Goal: Task Accomplishment & Management: Use online tool/utility

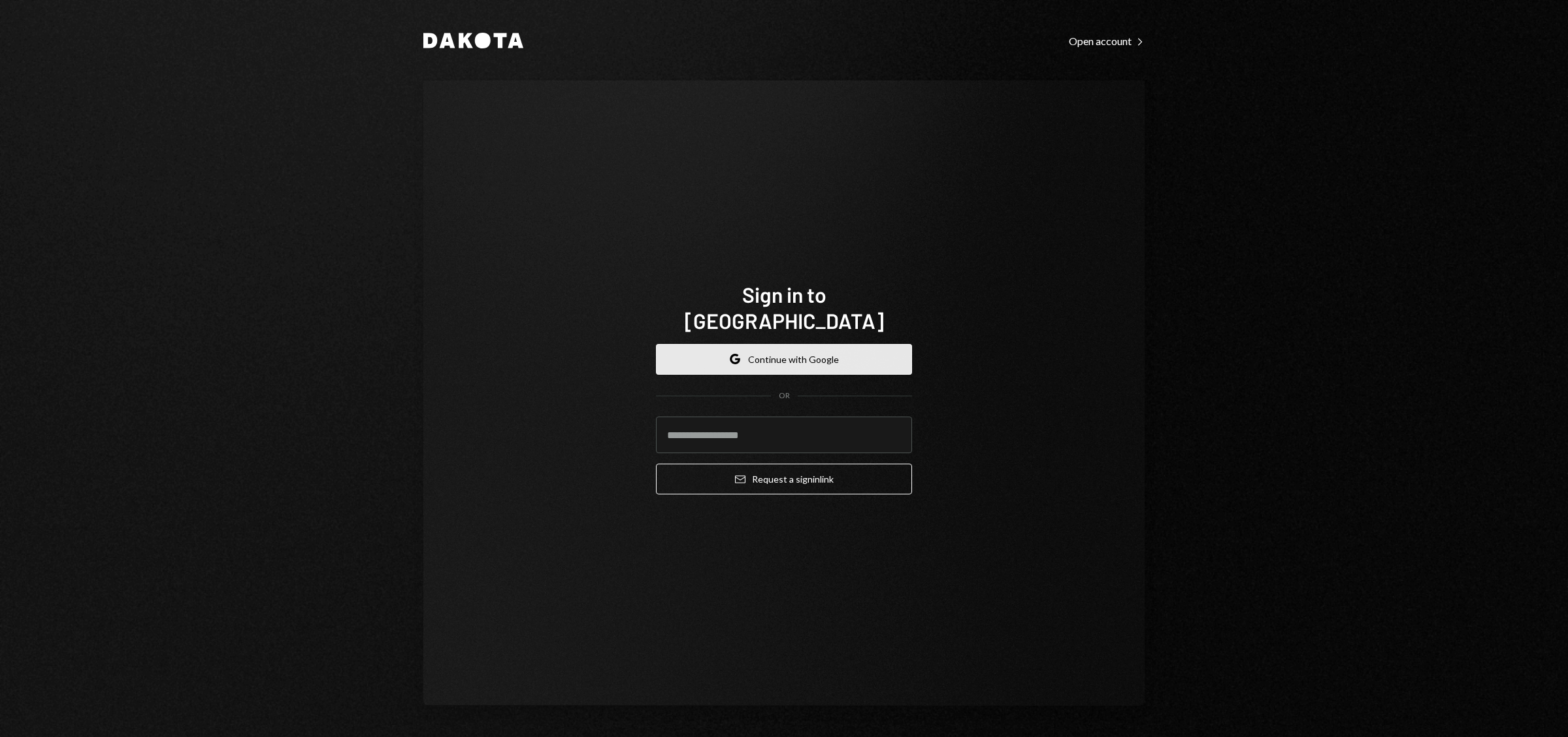
click at [785, 350] on button "Google Continue with Google" at bounding box center [784, 359] width 256 height 30
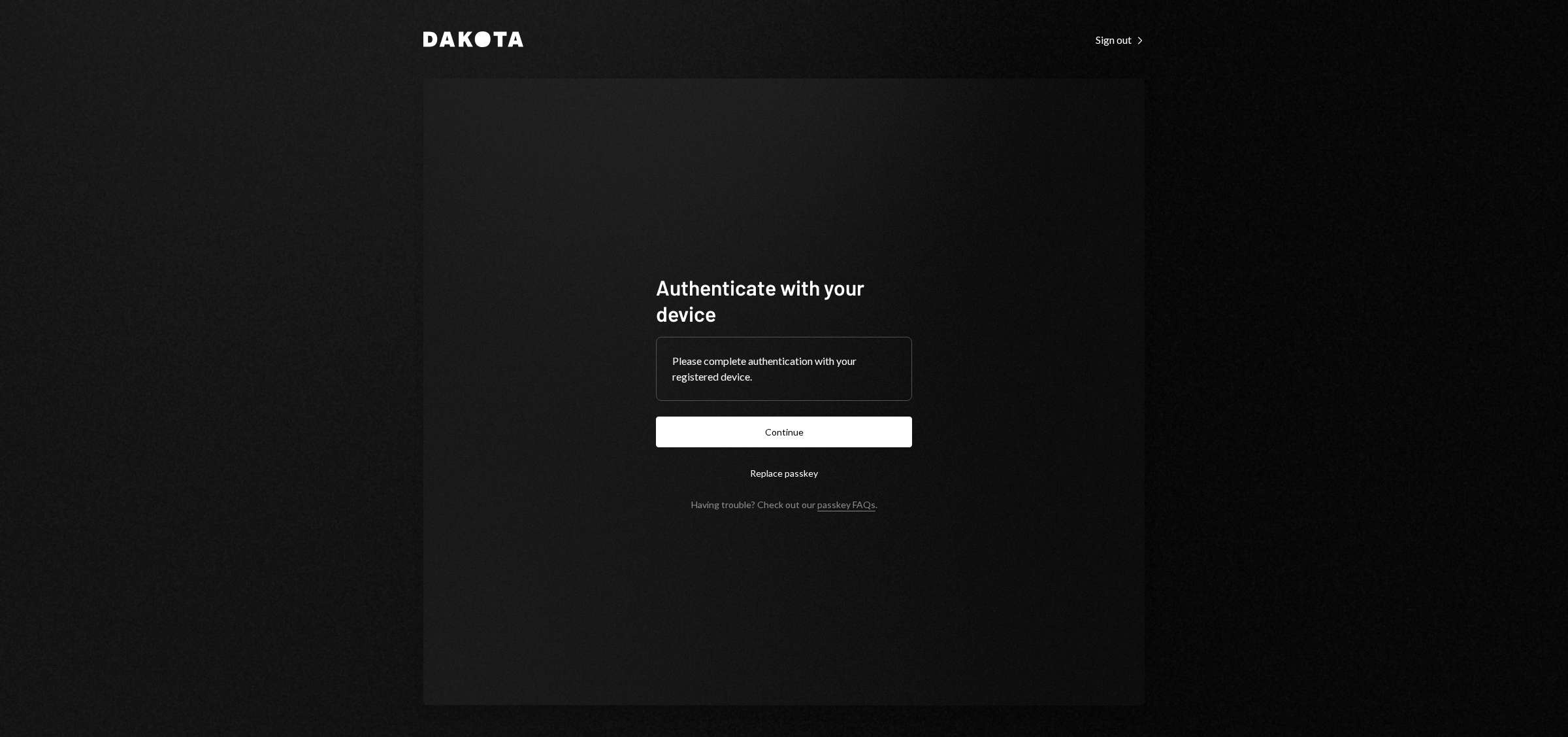
click at [819, 438] on button "Continue" at bounding box center [784, 432] width 256 height 30
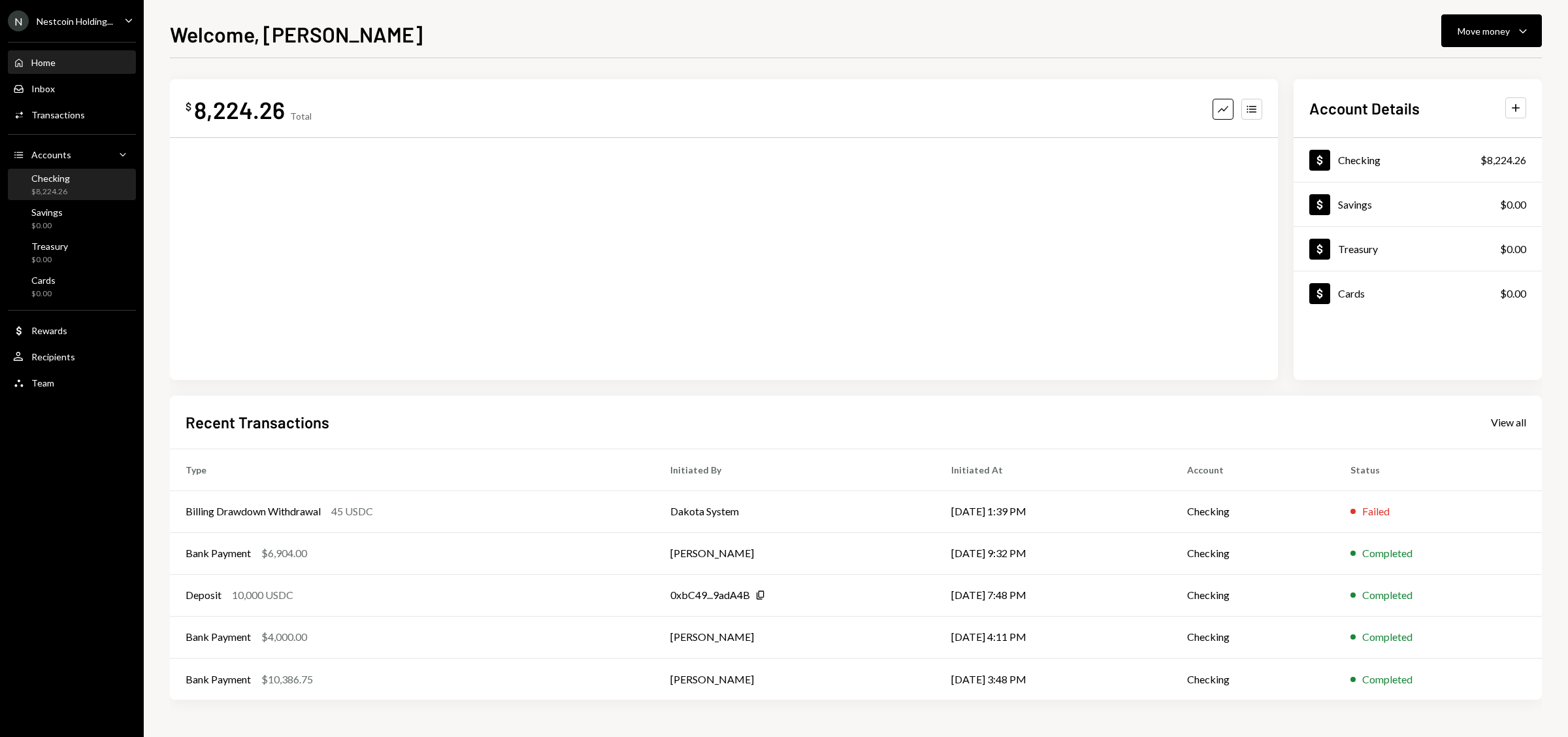
click at [67, 191] on div "$8,224.26" at bounding box center [50, 191] width 39 height 11
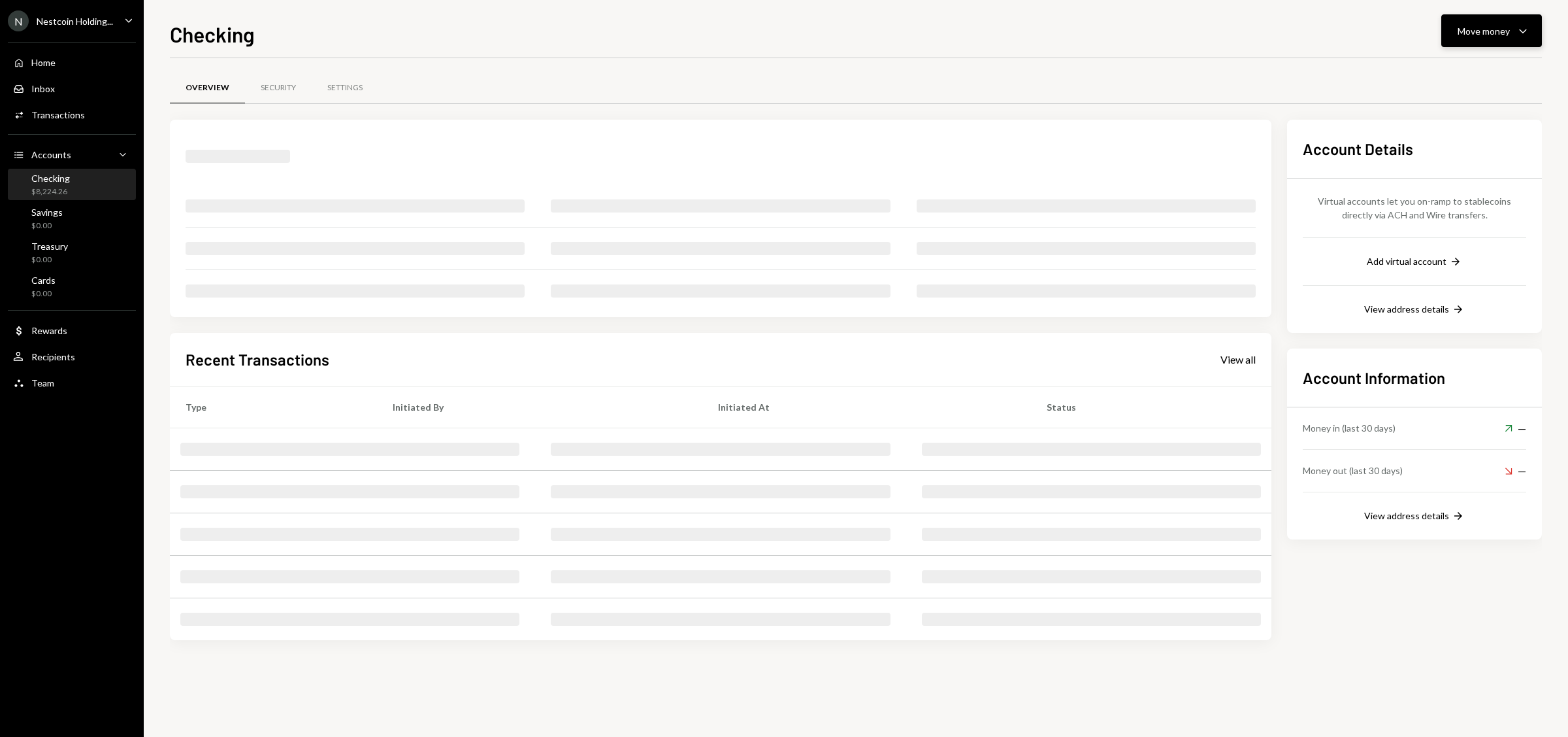
click at [1480, 38] on button "Move money Caret Down" at bounding box center [1491, 30] width 101 height 33
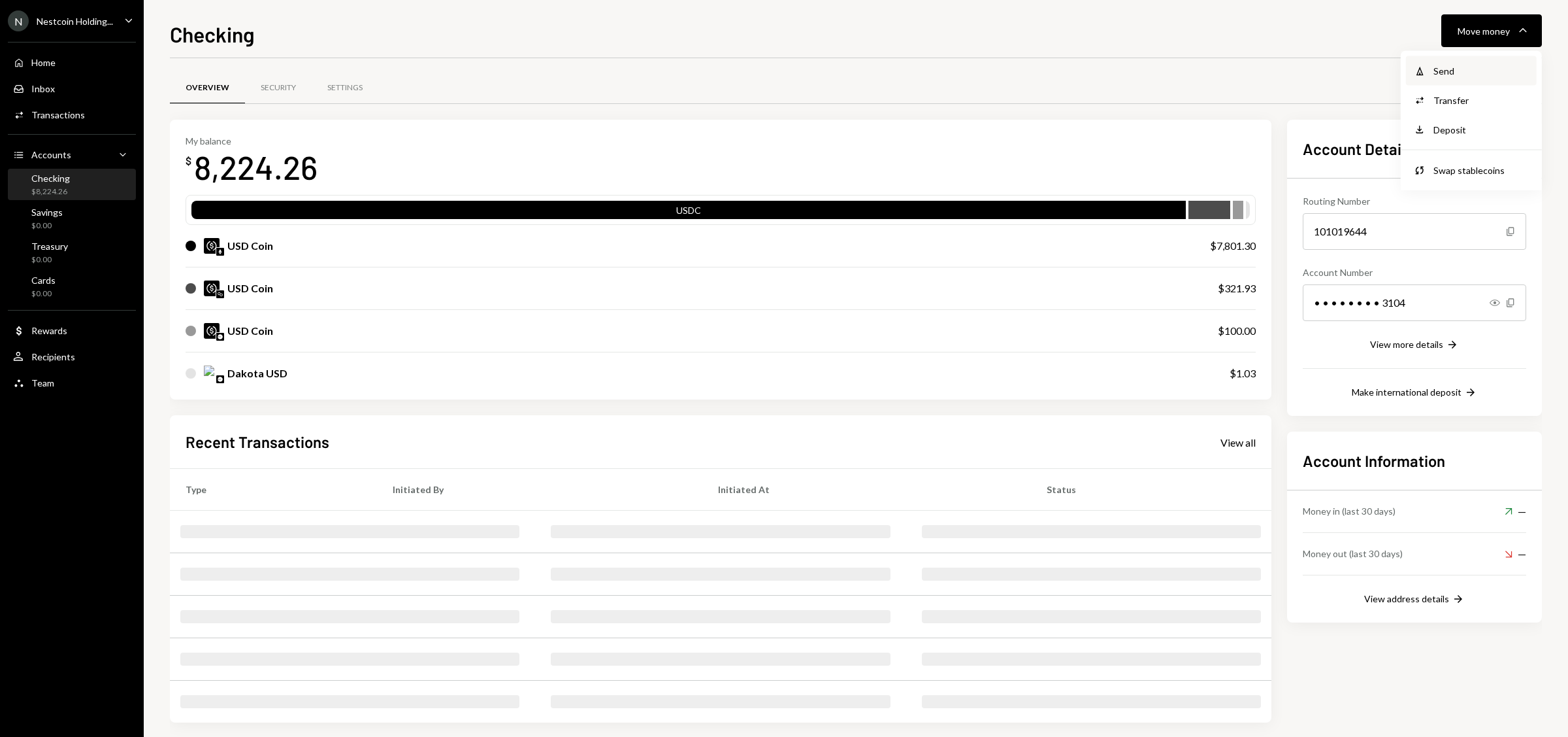
click at [1459, 69] on div "Send" at bounding box center [1481, 71] width 96 height 14
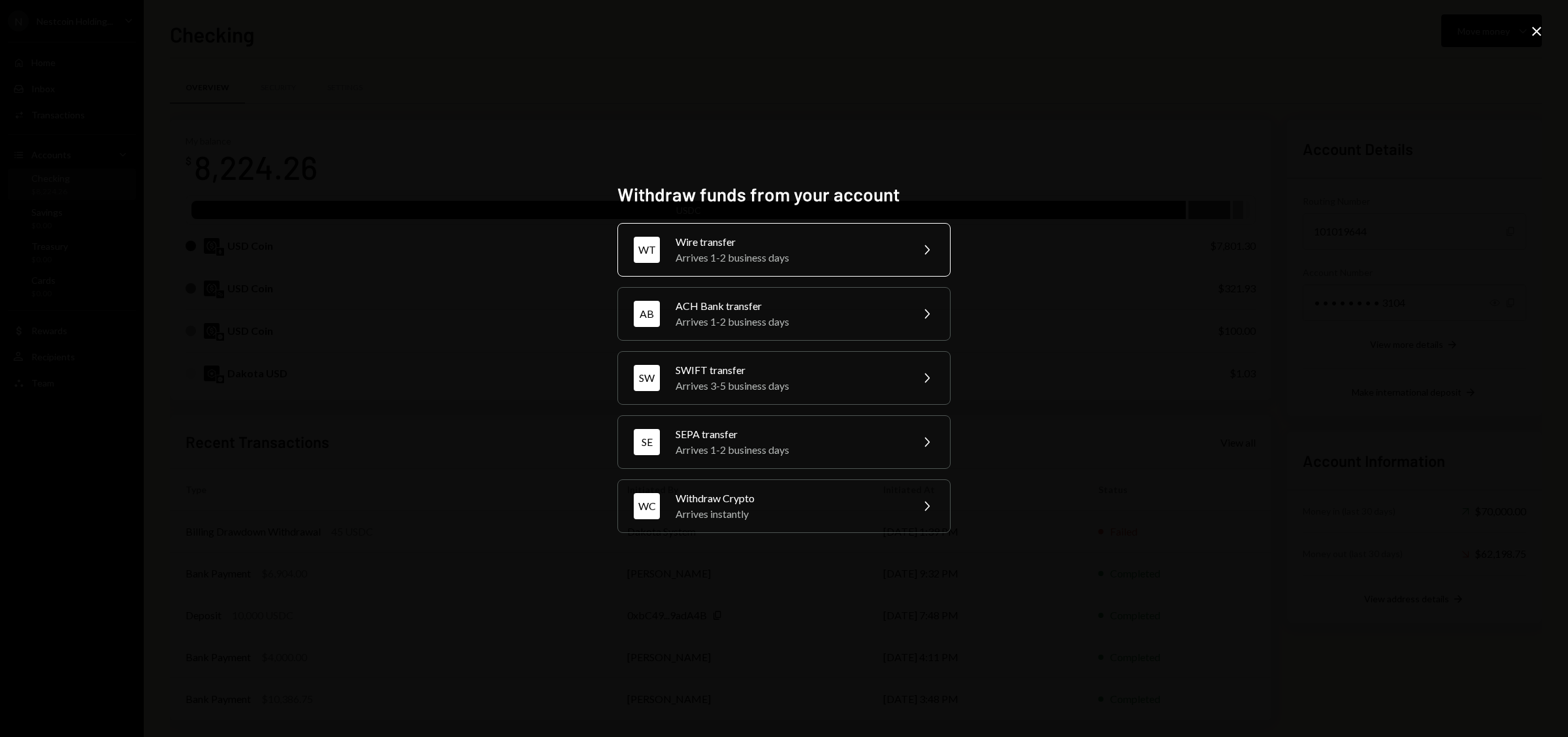
click at [807, 251] on div "Arrives 1-2 business days" at bounding box center [789, 258] width 227 height 16
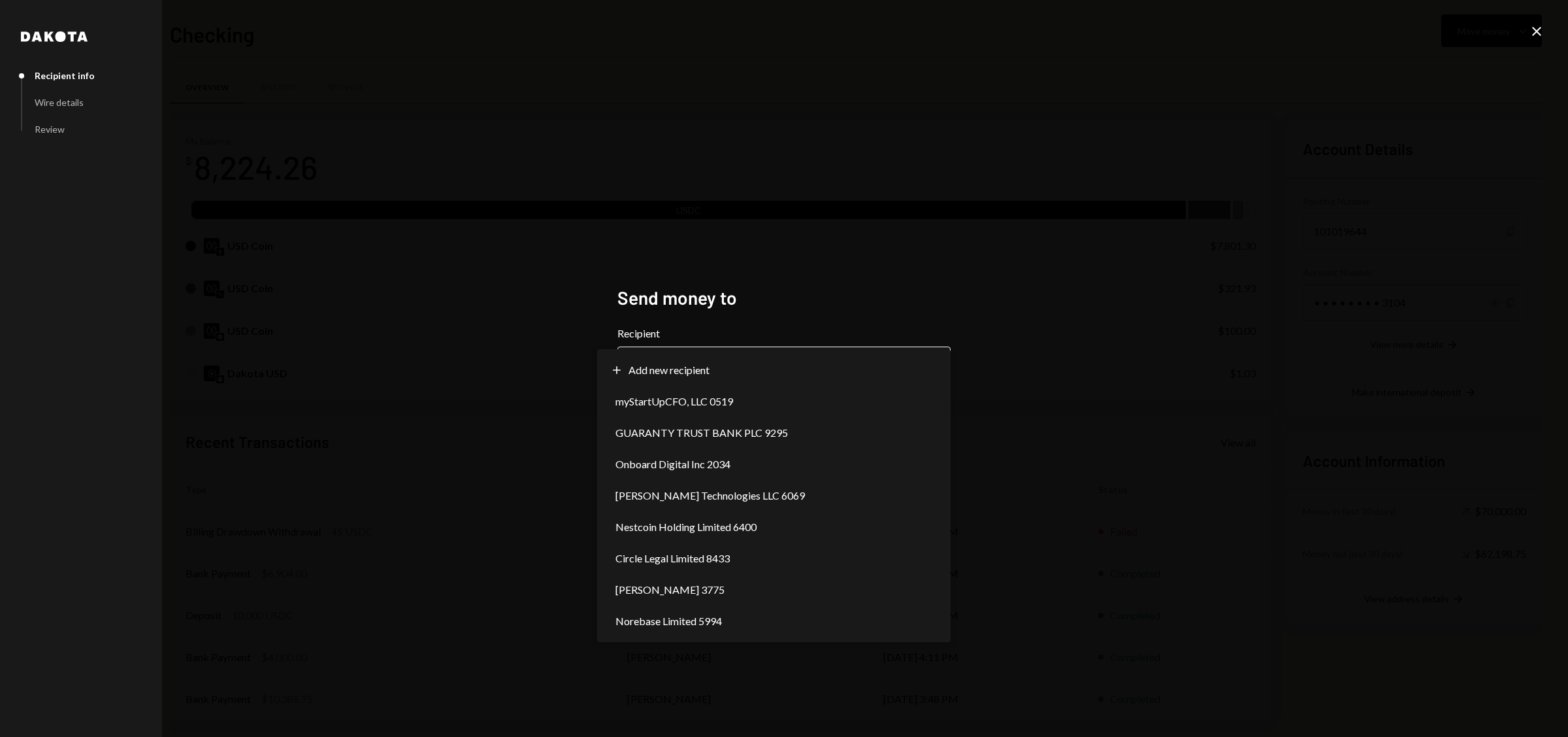
click at [942, 370] on body "N Nestcoin Holding... Caret Down Home Home Inbox Inbox Activities Transactions …" at bounding box center [784, 368] width 1568 height 737
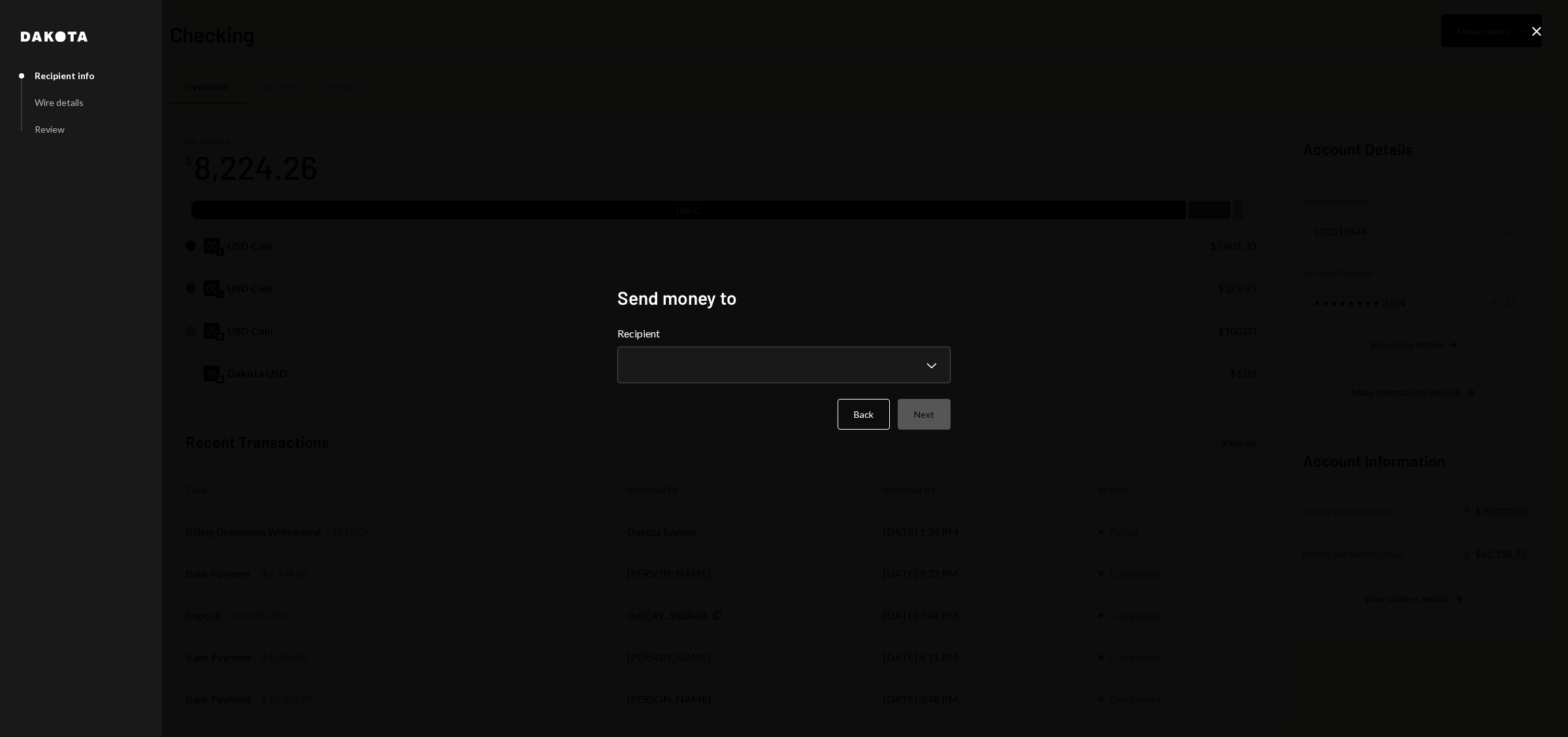
click at [1532, 29] on icon "Close" at bounding box center [1537, 31] width 16 height 16
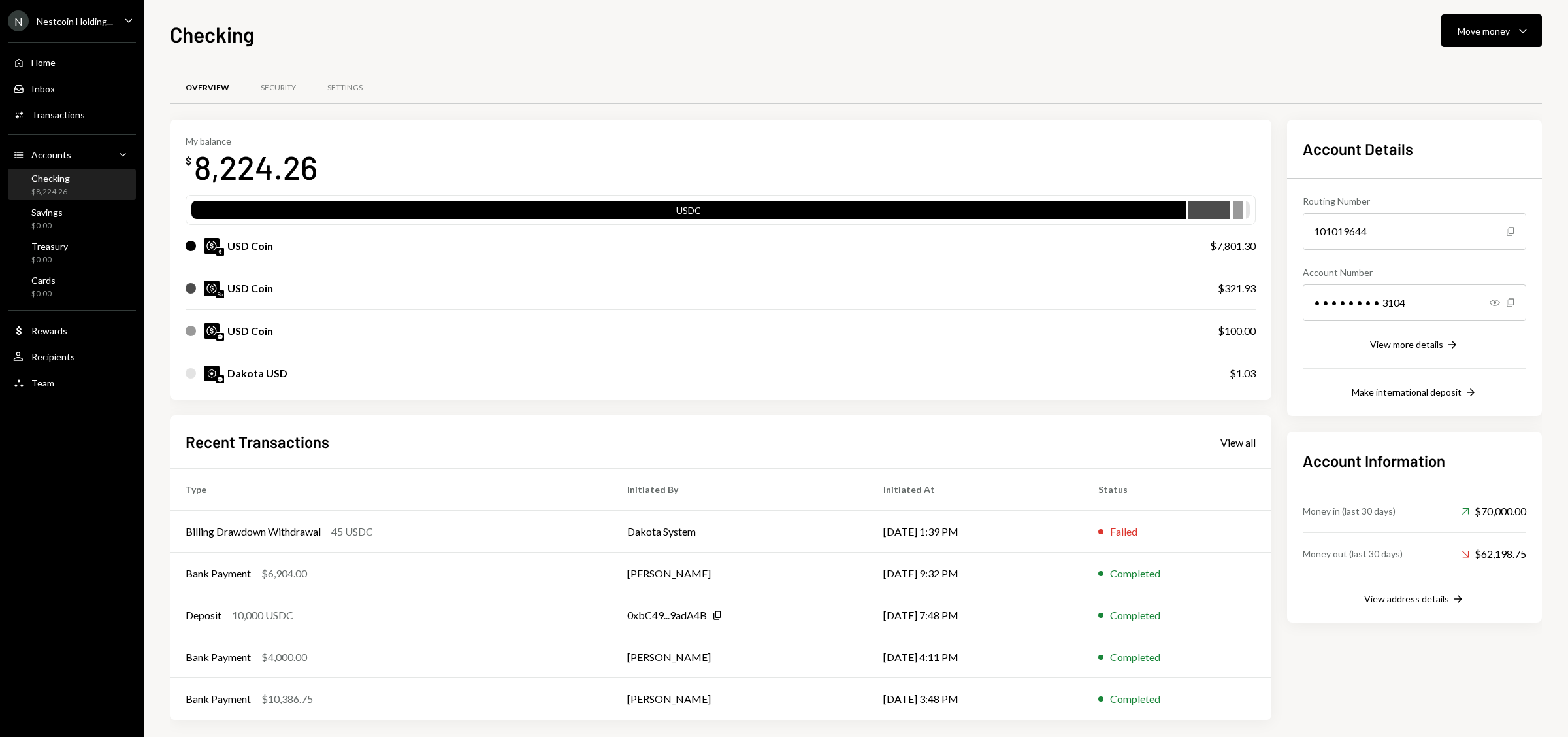
click at [59, 180] on div "Checking" at bounding box center [50, 178] width 39 height 11
click at [1471, 26] on div "Move money" at bounding box center [1484, 31] width 52 height 14
click at [1421, 67] on icon "Withdraw" at bounding box center [1419, 70] width 11 height 11
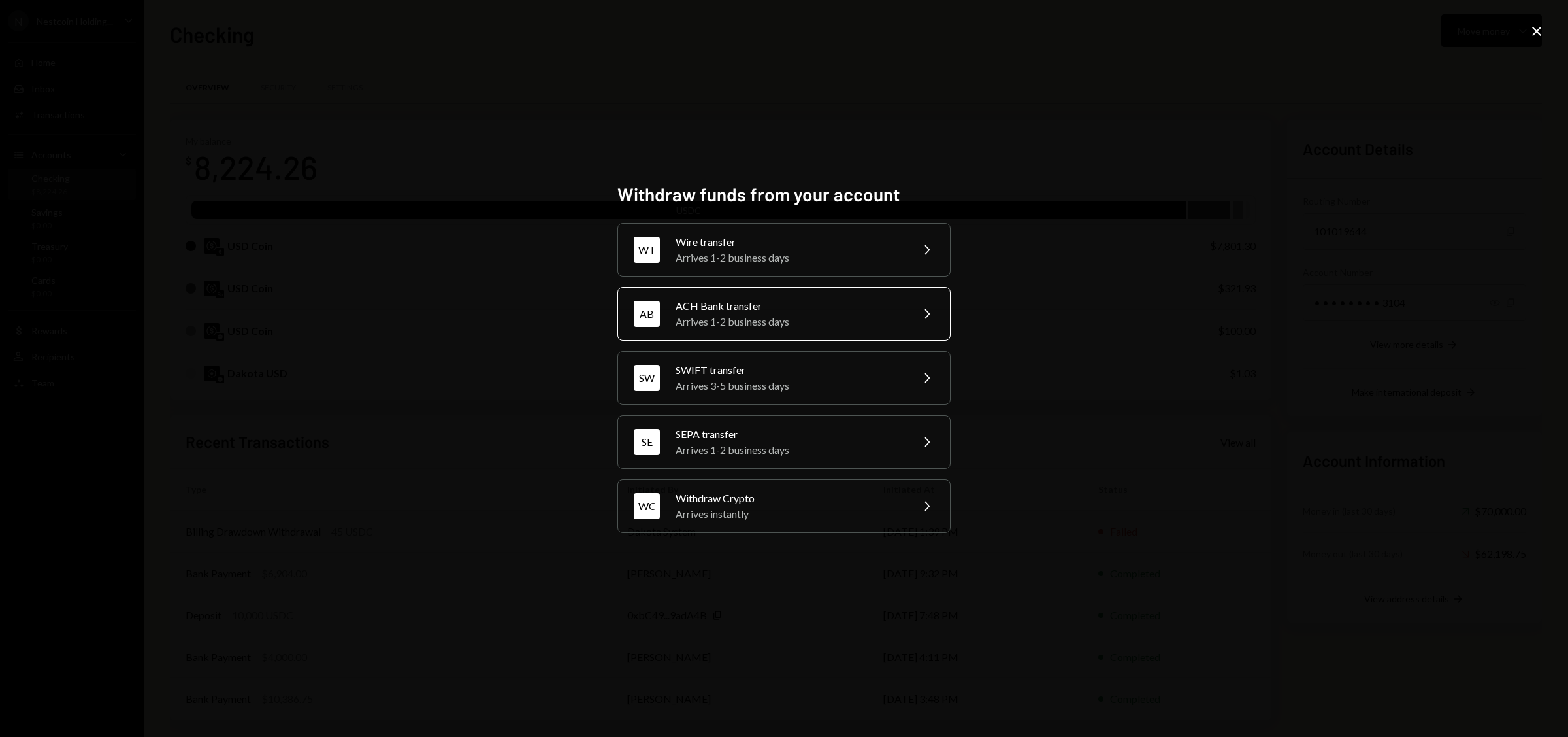
click at [706, 307] on div "ACH Bank transfer" at bounding box center [789, 305] width 227 height 16
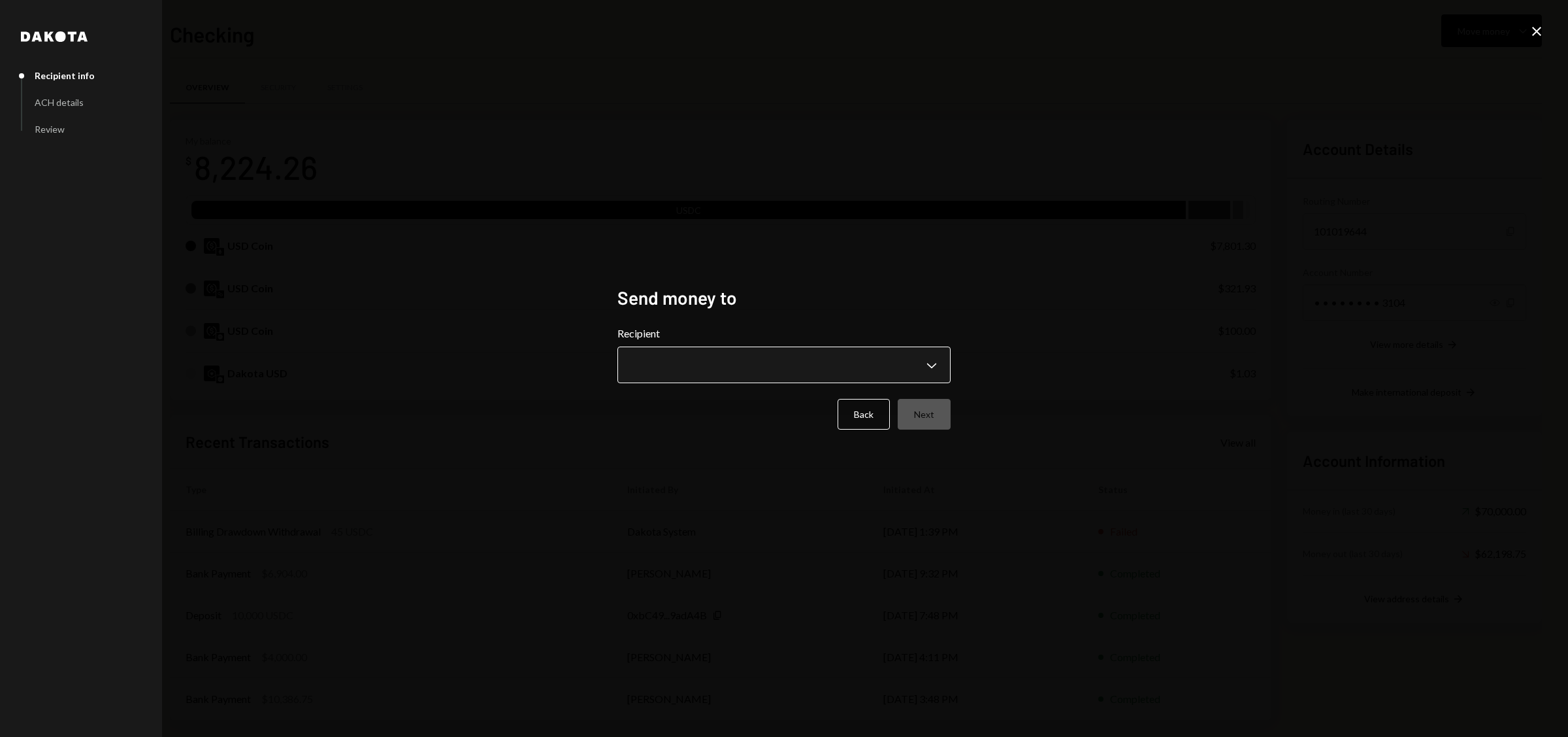
click at [686, 370] on body "N Nestcoin Holding... Caret Down Home Home Inbox Inbox Activities Transactions …" at bounding box center [784, 368] width 1568 height 737
click at [1538, 31] on icon "Close" at bounding box center [1537, 31] width 16 height 16
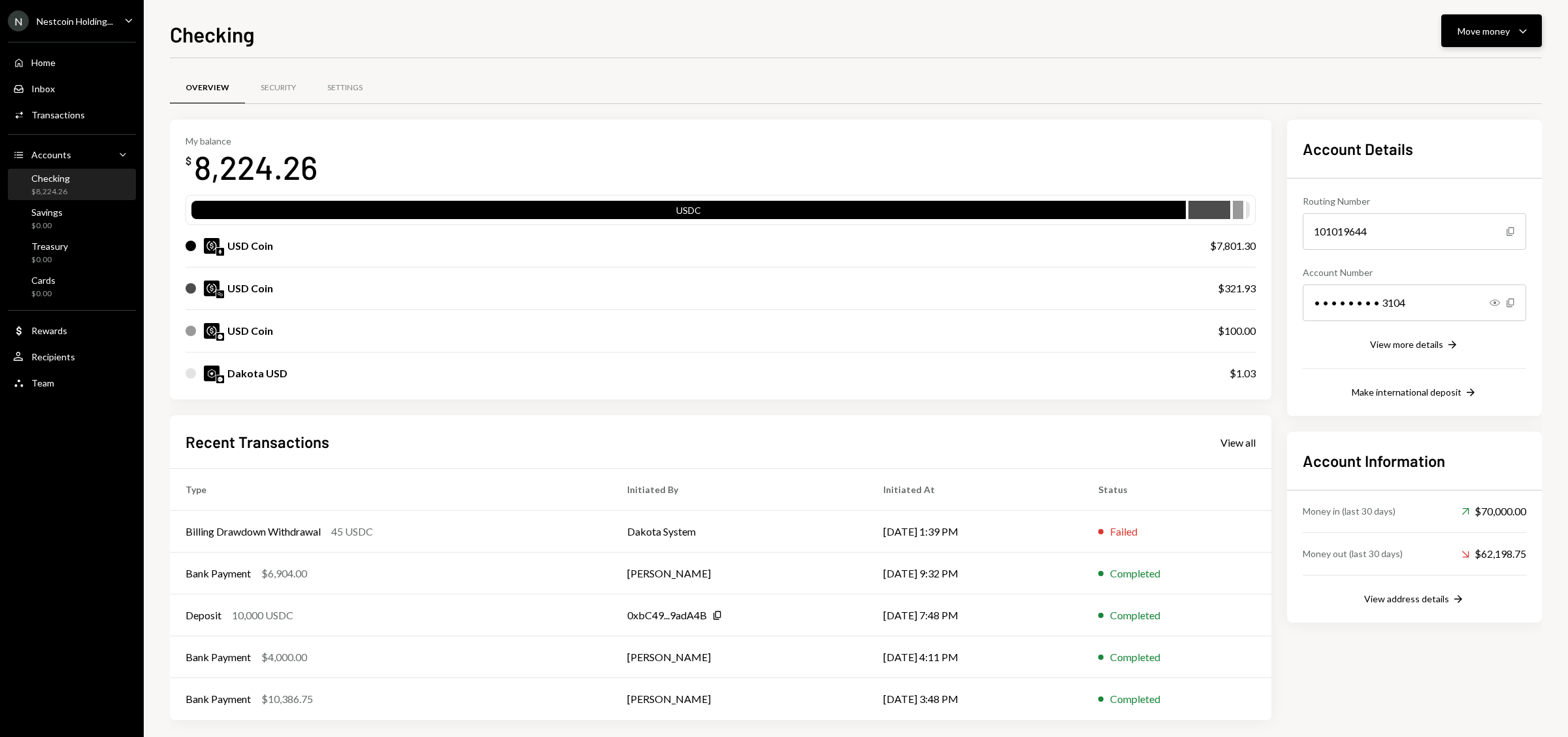
click at [1470, 34] on div "Move money" at bounding box center [1484, 31] width 52 height 14
click at [1457, 68] on div "Send" at bounding box center [1481, 71] width 96 height 14
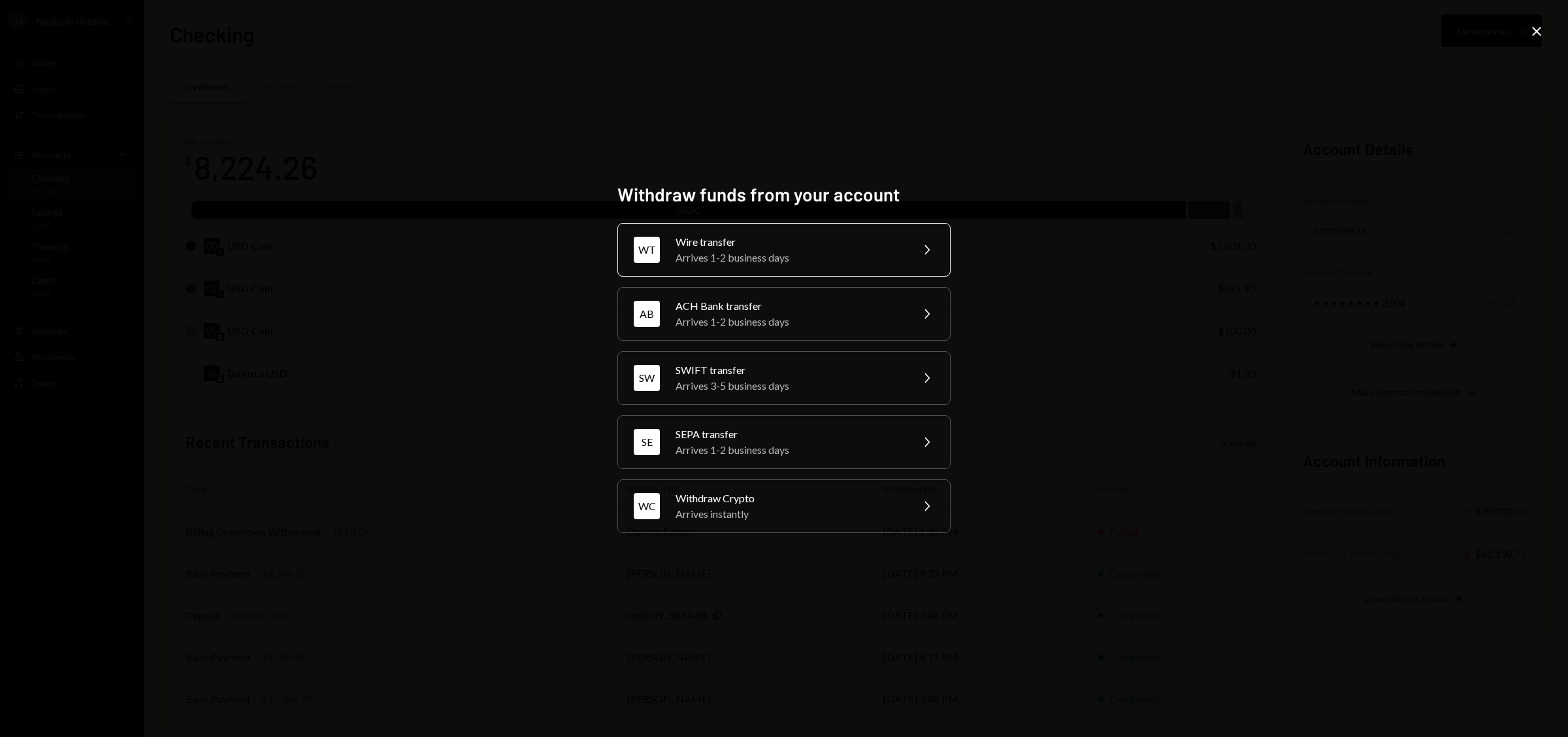
click at [804, 245] on div "Wire transfer" at bounding box center [789, 242] width 227 height 16
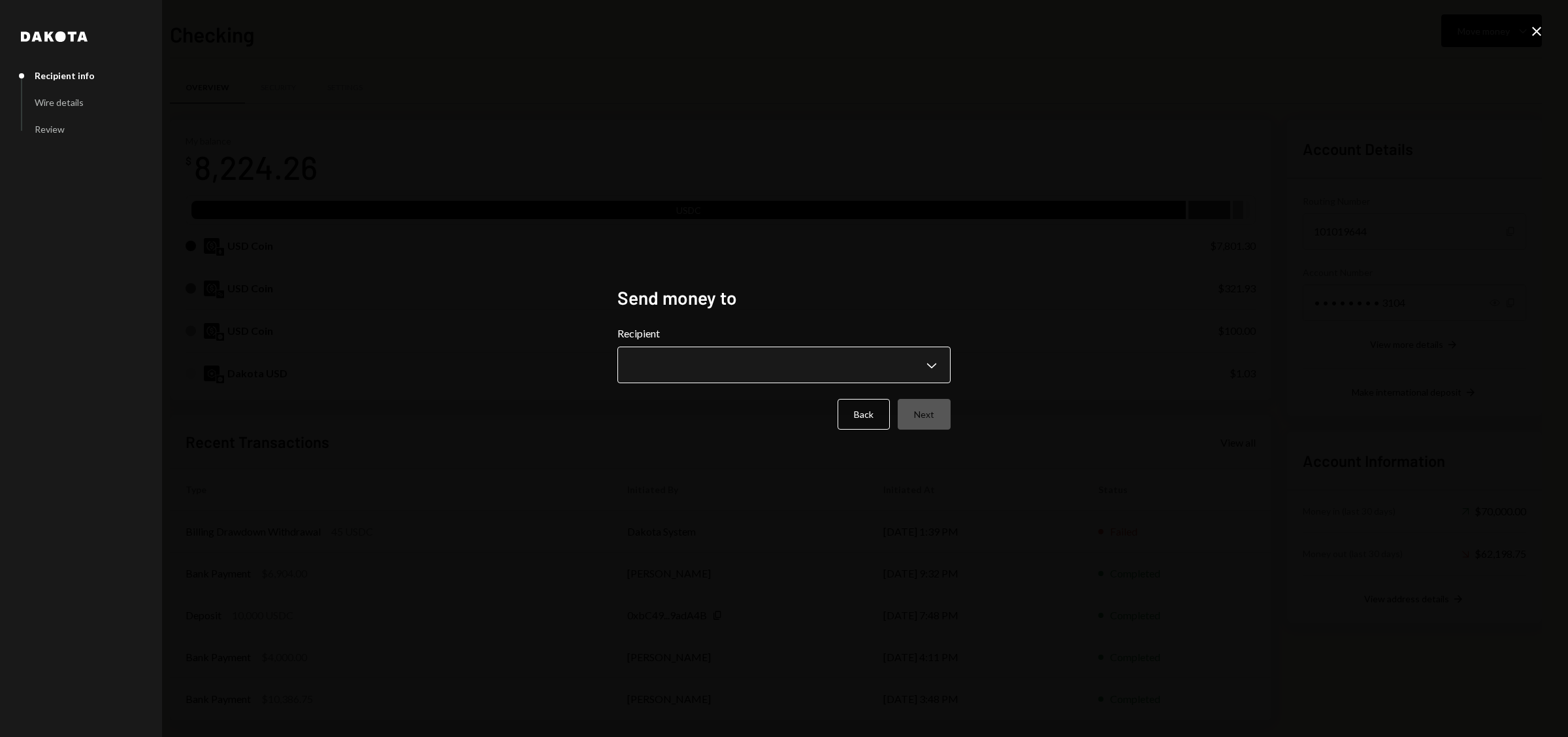
click at [848, 368] on body "N Nestcoin Holding... Caret Down Home Home Inbox Inbox Activities Transactions …" at bounding box center [784, 368] width 1568 height 737
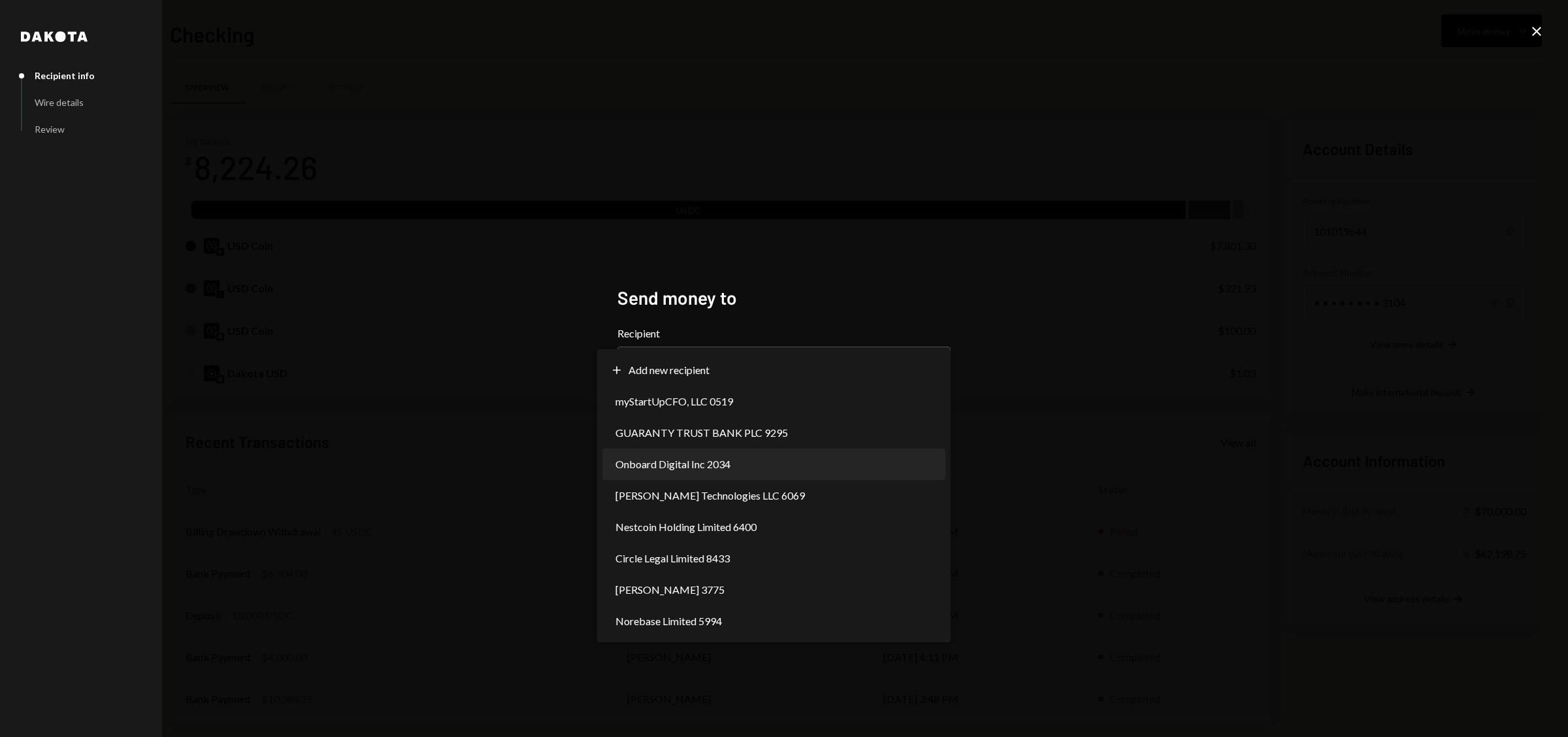
select select "**********"
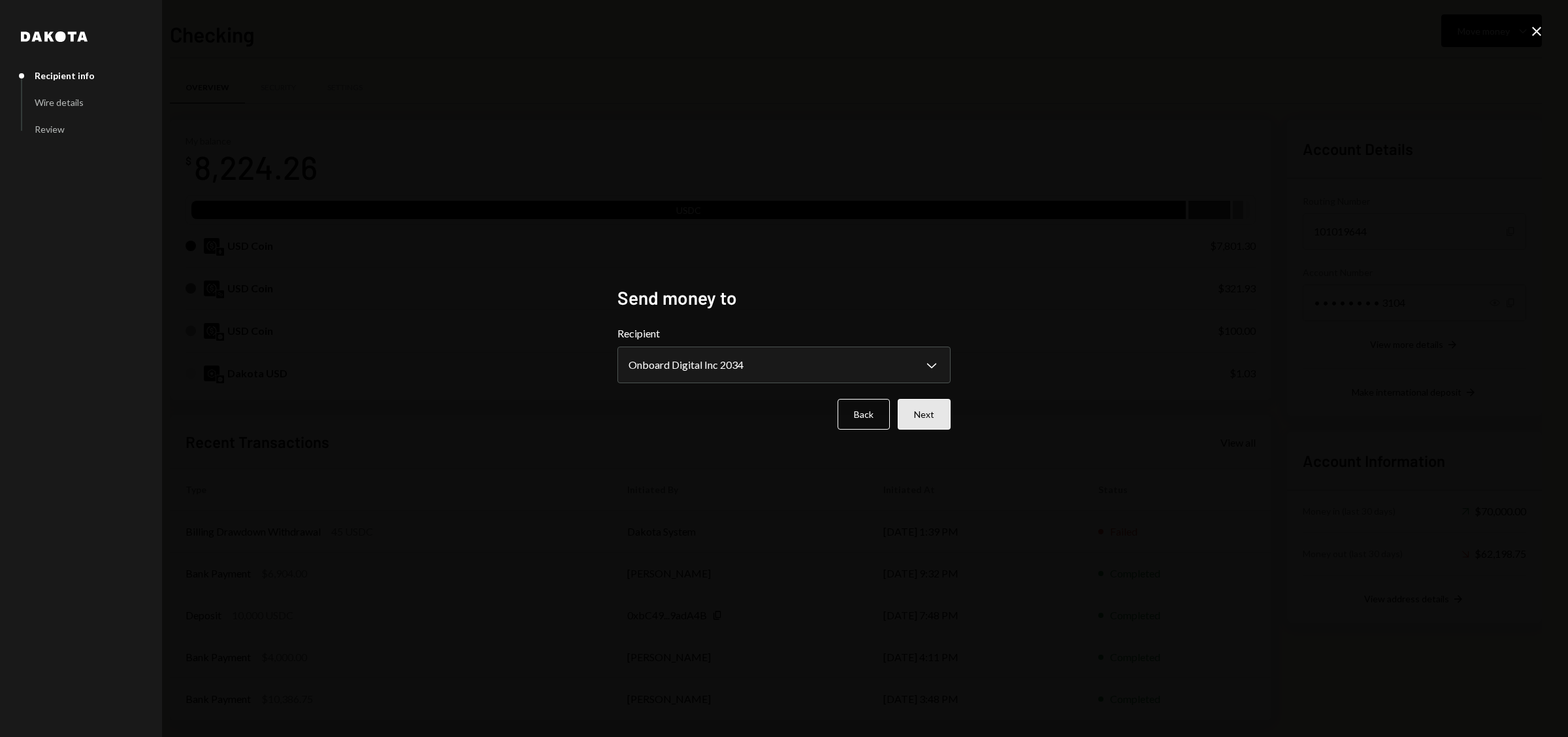
click at [942, 416] on button "Next" at bounding box center [924, 414] width 53 height 30
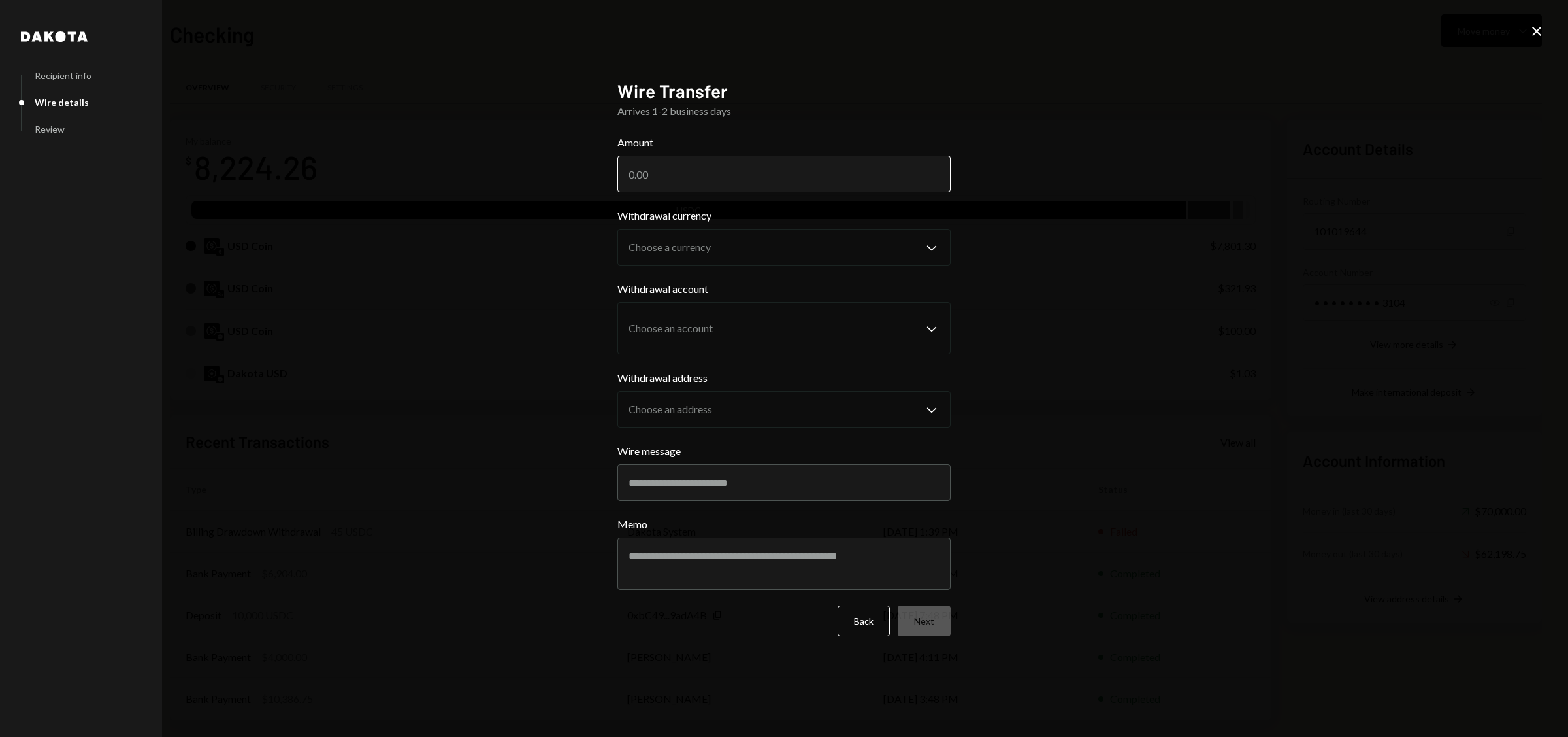
click at [709, 169] on input "Amount" at bounding box center [784, 174] width 333 height 36
click at [715, 183] on input "Amount" at bounding box center [784, 174] width 333 height 36
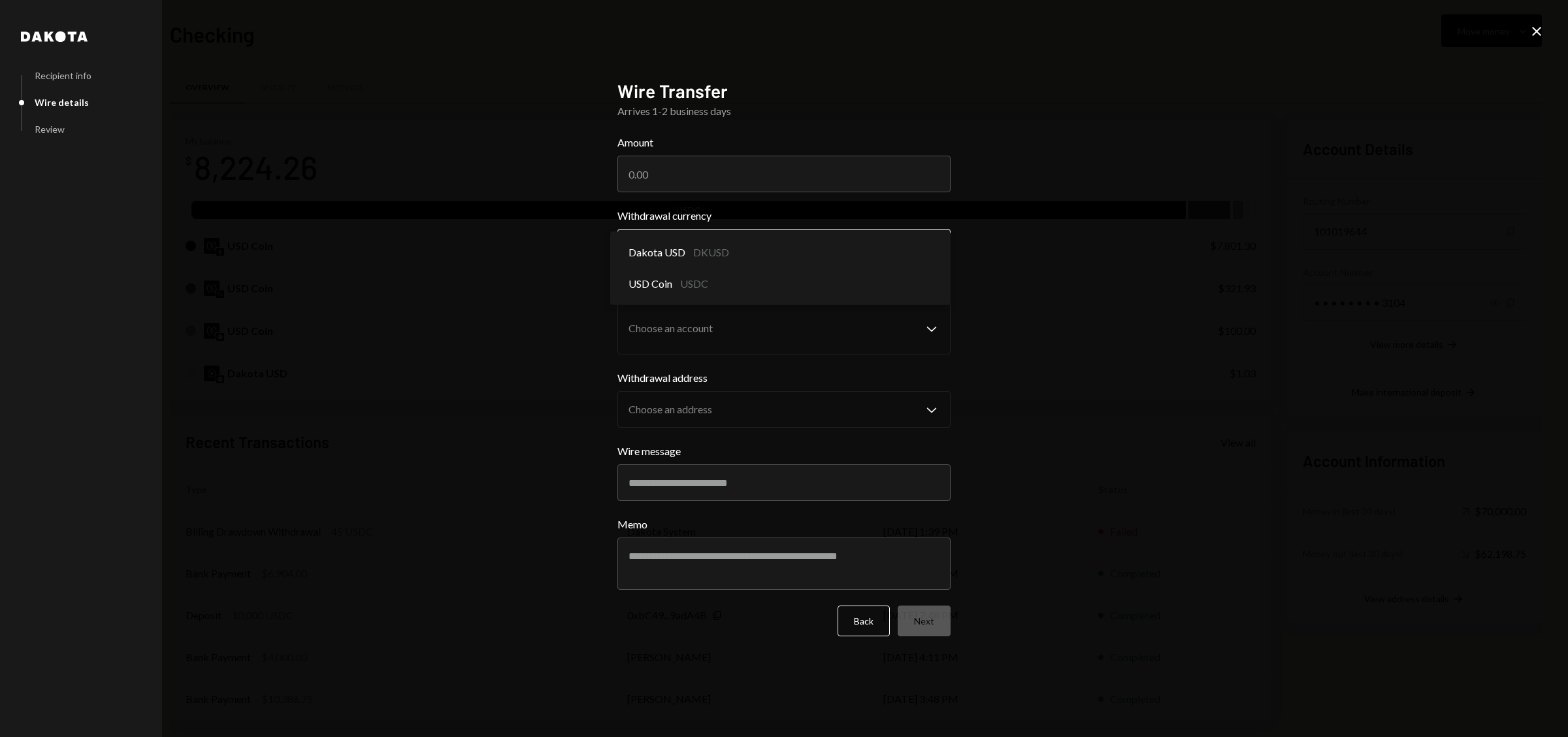
click at [672, 254] on body "N Nestcoin Holding... Caret Down Home Home Inbox Inbox Activities Transactions …" at bounding box center [784, 368] width 1568 height 737
select select "****"
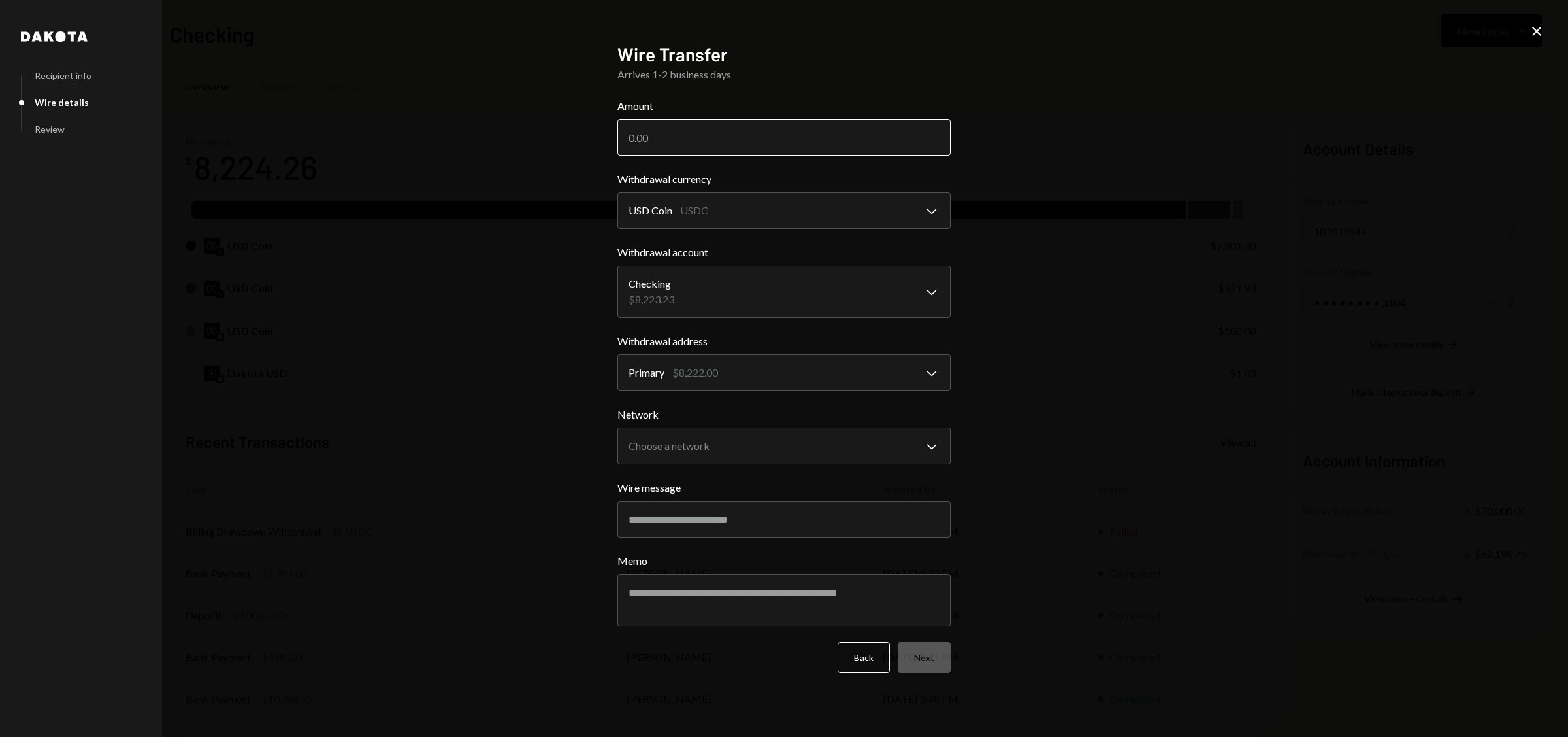
click at [684, 144] on input "Amount" at bounding box center [784, 138] width 333 height 36
type input "8000"
click at [727, 443] on body "N Nestcoin Holding... Caret Down Home Home Inbox Inbox Activities Transactions …" at bounding box center [784, 368] width 1568 height 737
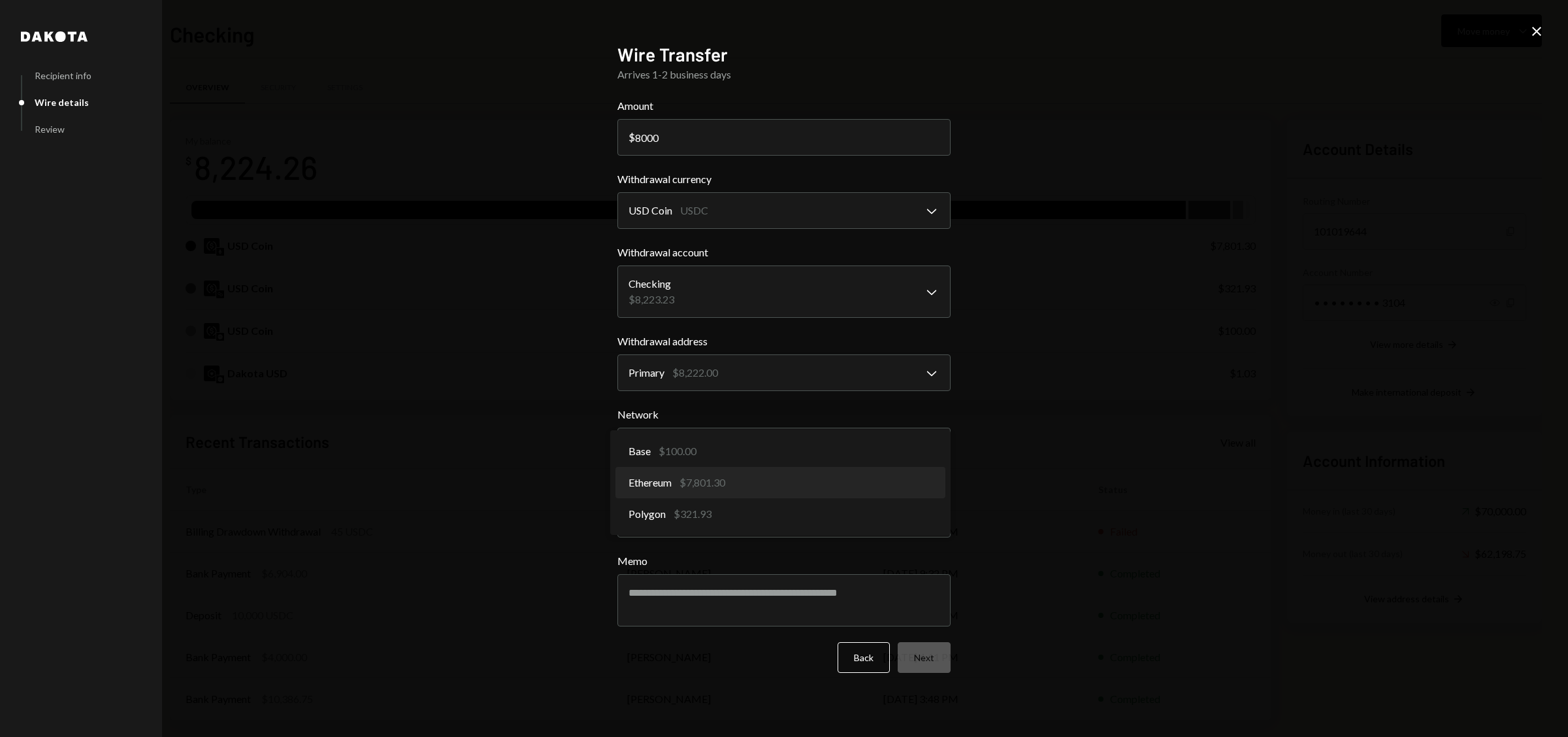
select select "**********"
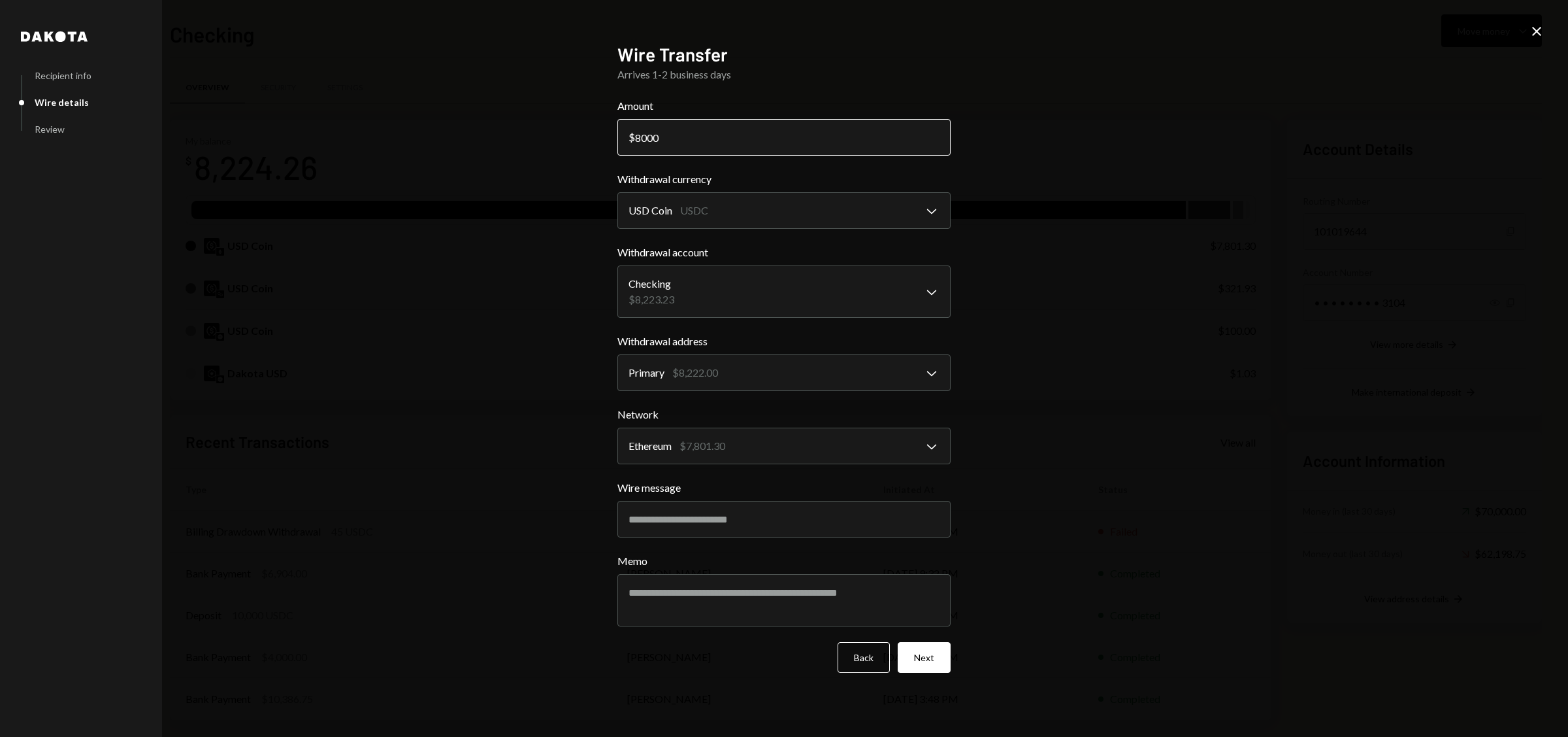
click at [667, 126] on input "8000" at bounding box center [784, 138] width 333 height 36
click at [663, 141] on input "8000" at bounding box center [784, 138] width 333 height 36
type input "7800"
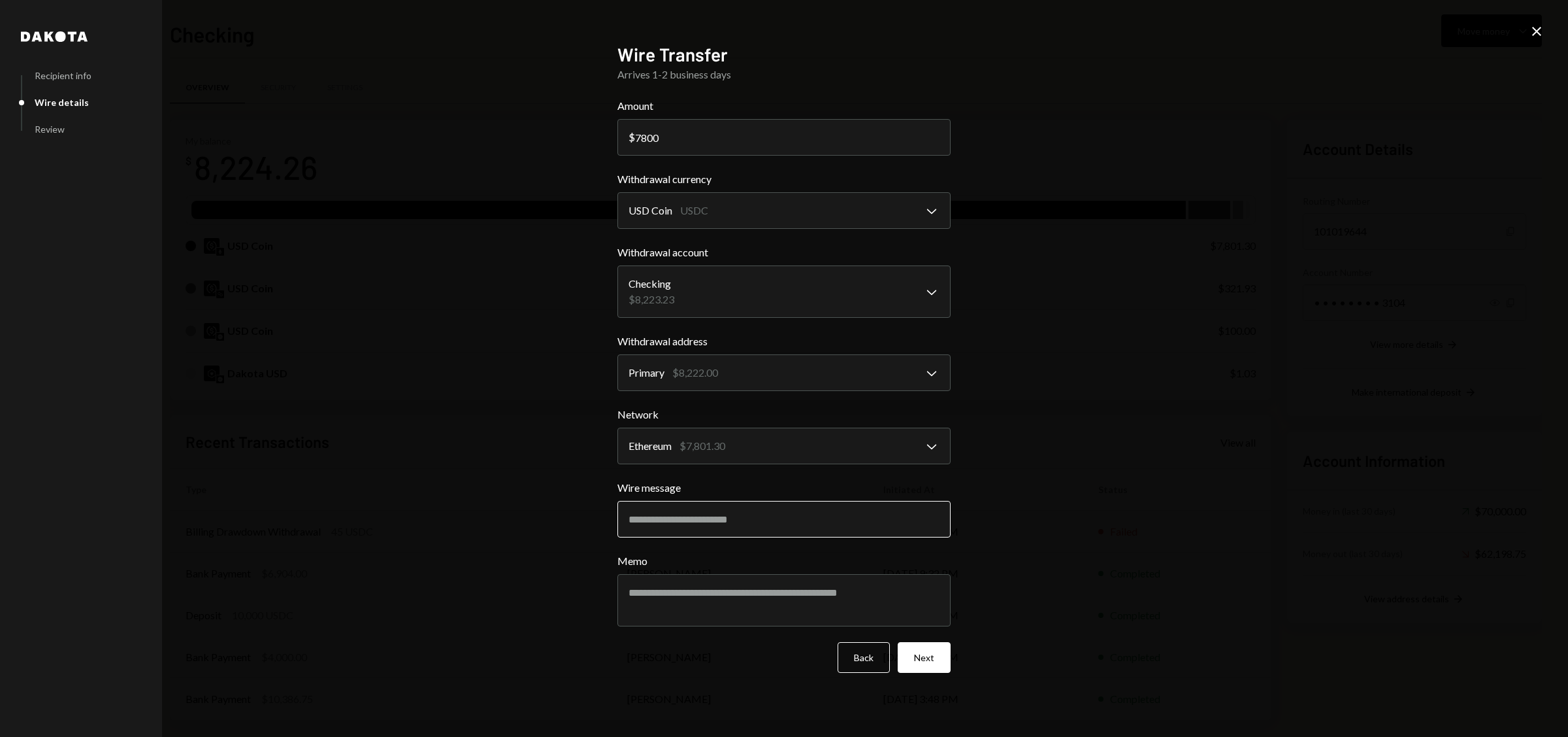
click at [731, 530] on input "Wire message" at bounding box center [784, 519] width 333 height 36
type input "*******"
click at [699, 597] on textarea "Memo" at bounding box center [784, 600] width 333 height 52
type textarea "*******"
click at [934, 669] on button "Next" at bounding box center [924, 657] width 53 height 30
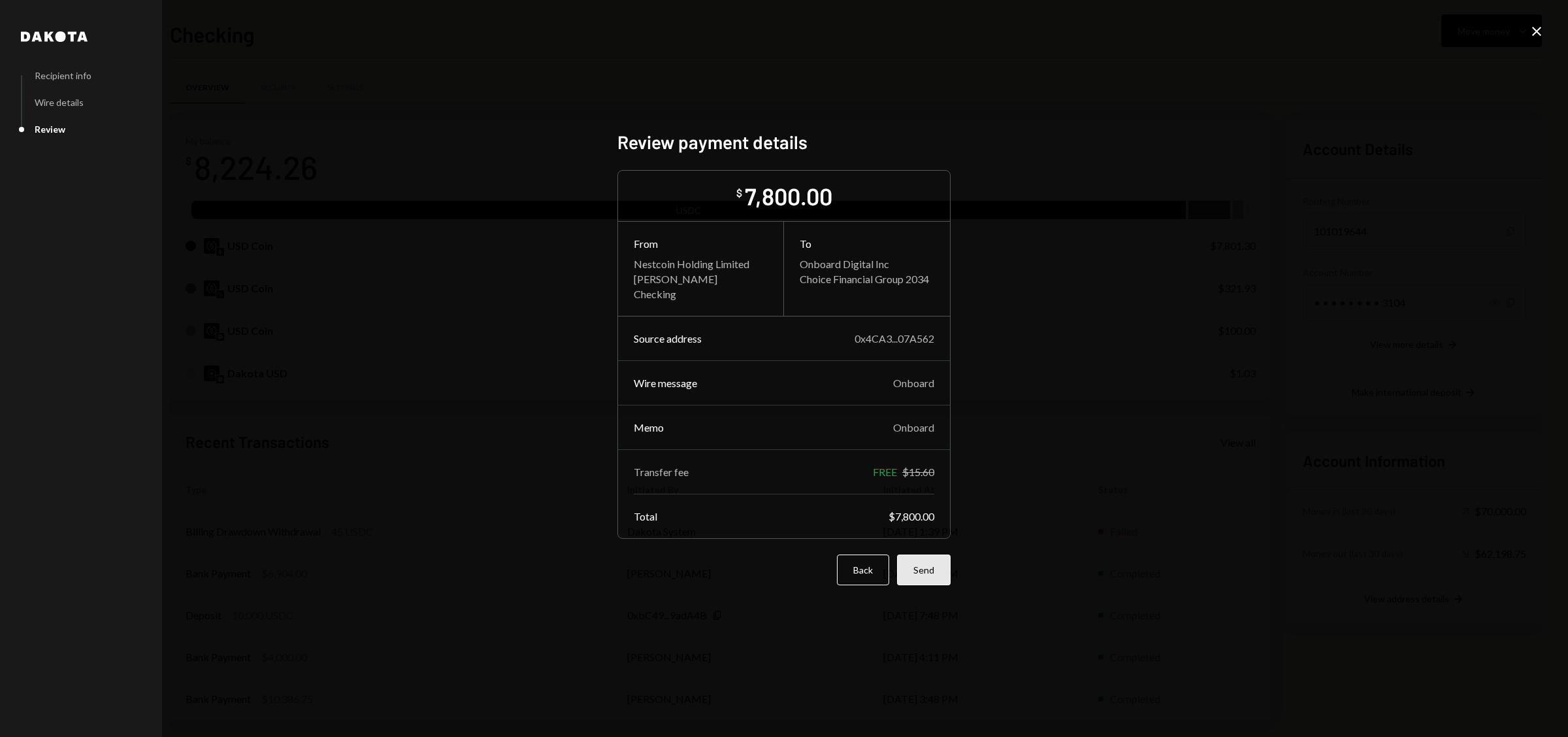
click at [924, 575] on button "Send" at bounding box center [923, 570] width 54 height 30
